Goal: Information Seeking & Learning: Learn about a topic

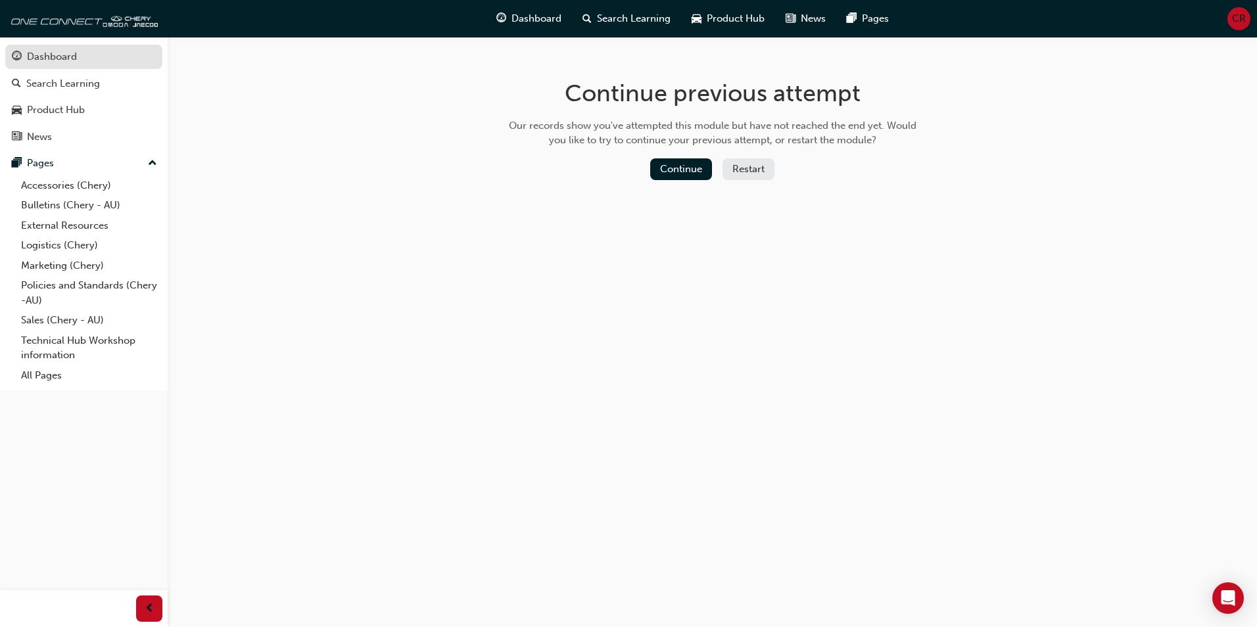
click at [49, 60] on div "Dashboard" at bounding box center [52, 56] width 50 height 15
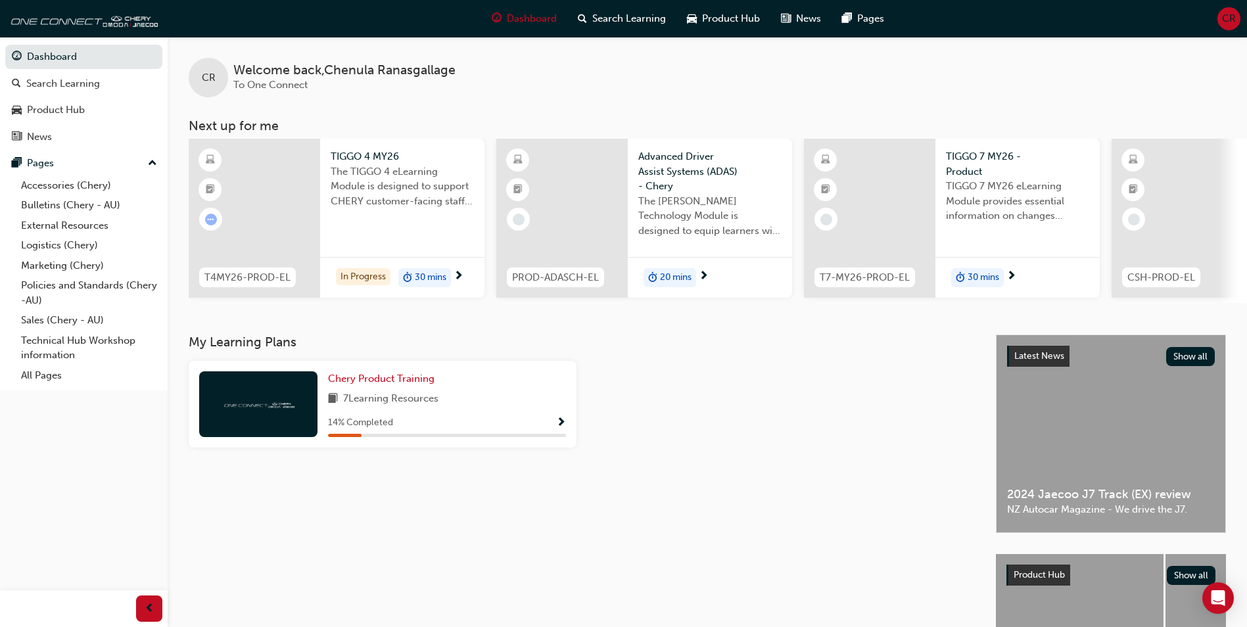
click at [433, 252] on div "TIGGO 4 MY26 The TIGGO 4 eLearning Module is designed to support CHERY customer…" at bounding box center [402, 218] width 164 height 159
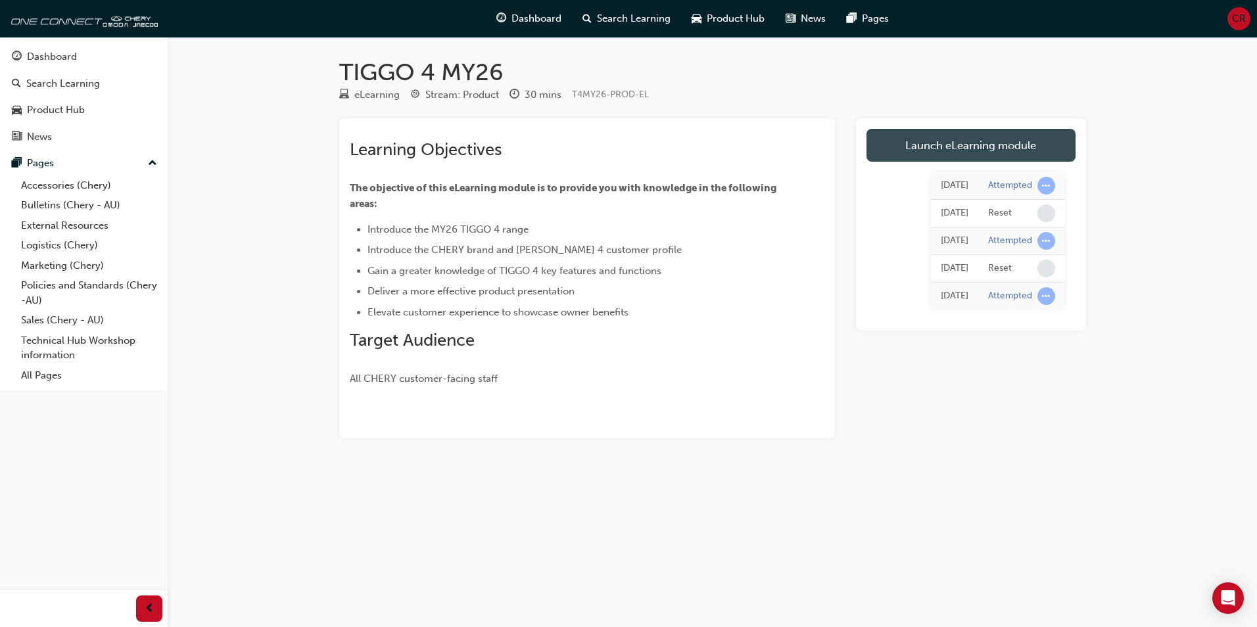
click at [986, 154] on link "Launch eLearning module" at bounding box center [971, 145] width 209 height 33
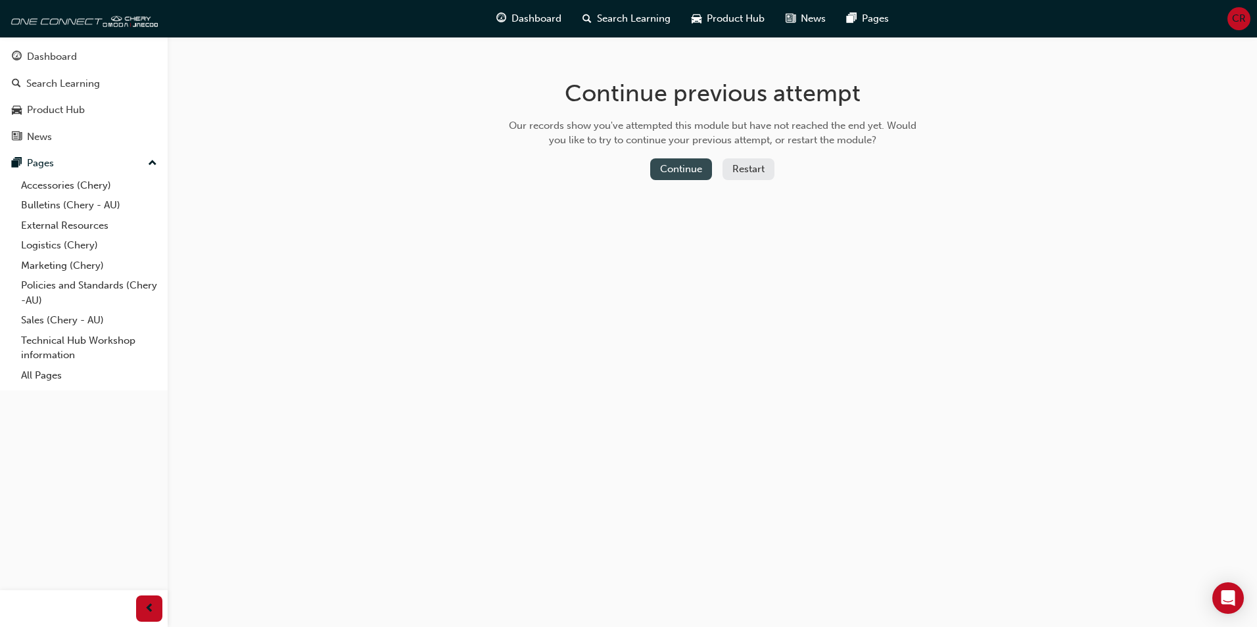
click at [680, 160] on button "Continue" at bounding box center [681, 169] width 62 height 22
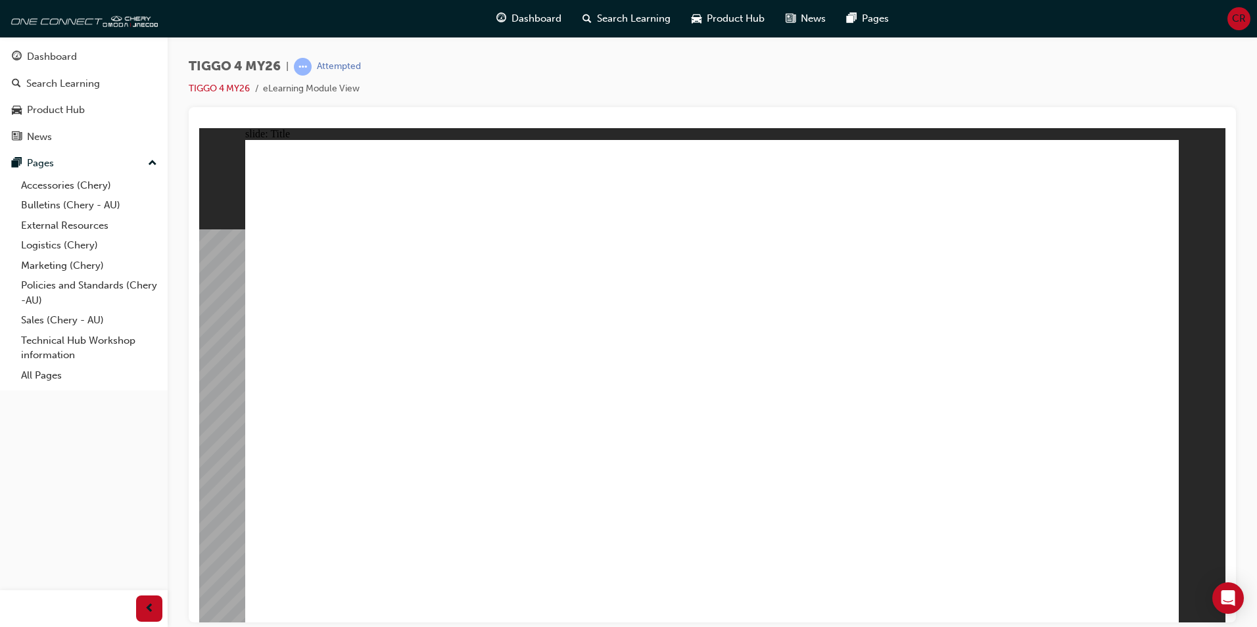
click at [87, 184] on link "Accessories (Chery)" at bounding box center [89, 186] width 147 height 20
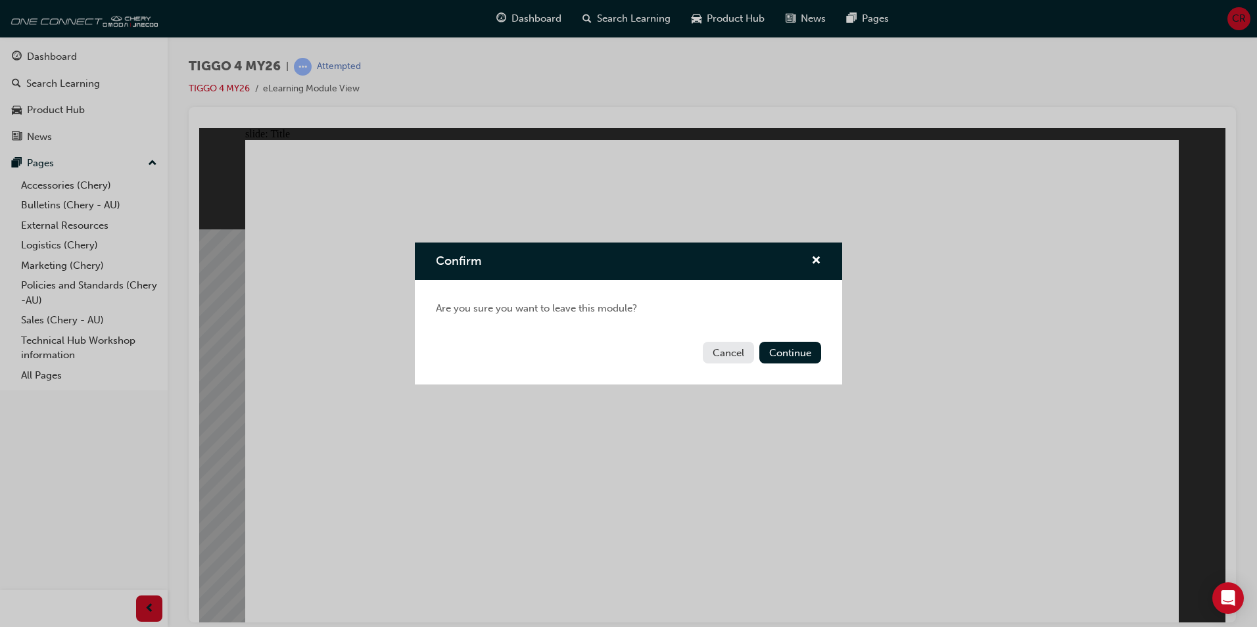
click at [719, 354] on button "Cancel" at bounding box center [728, 353] width 51 height 22
